Goal: Check status

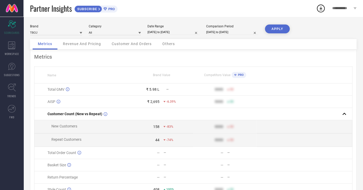
click at [79, 41] on div "Revenue And Pricing" at bounding box center [82, 44] width 49 height 10
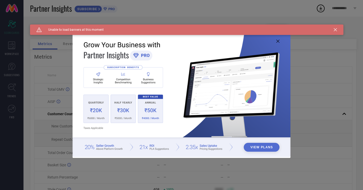
click at [278, 42] on icon at bounding box center [277, 41] width 3 height 3
